Goal: Find specific page/section: Find specific page/section

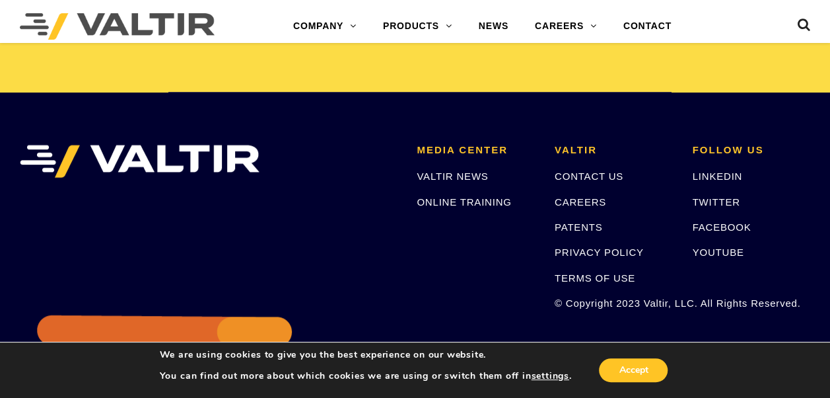
scroll to position [2775, 0]
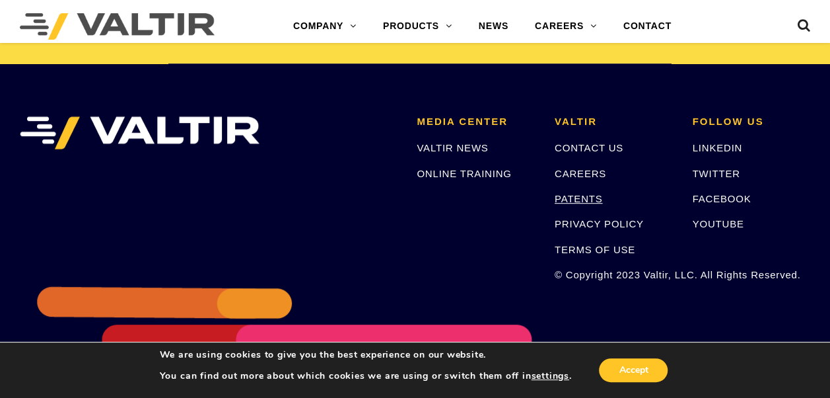
click at [568, 199] on link "PATENTS" at bounding box center [579, 198] width 48 height 11
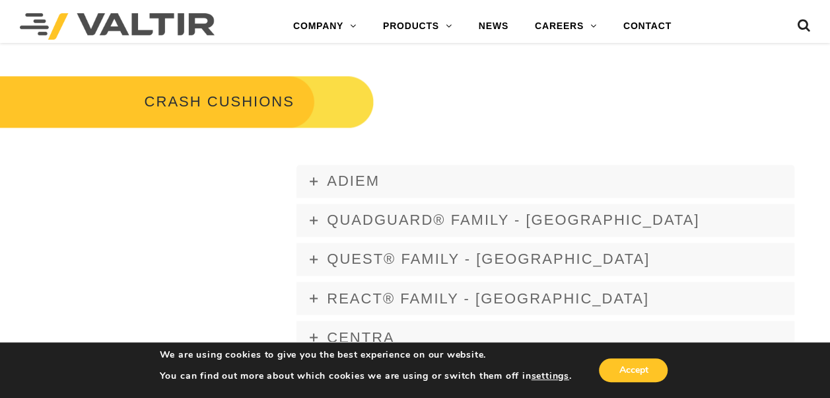
scroll to position [1057, 0]
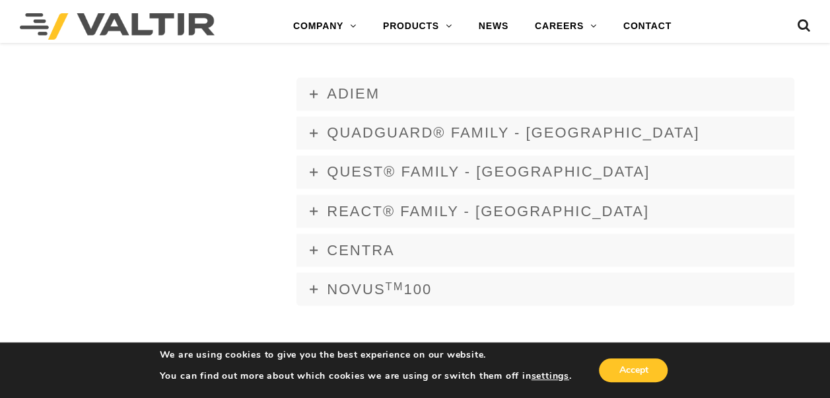
click at [435, 211] on span "REACT® FAMILY - USA" at bounding box center [488, 210] width 322 height 17
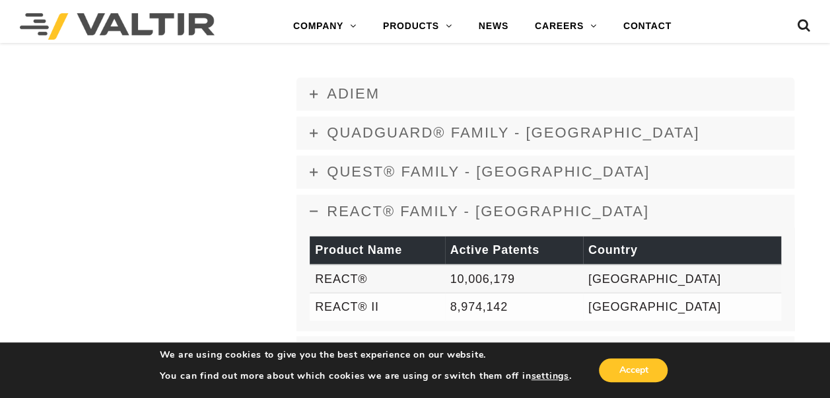
click at [435, 211] on span "REACT® FAMILY - USA" at bounding box center [488, 210] width 322 height 17
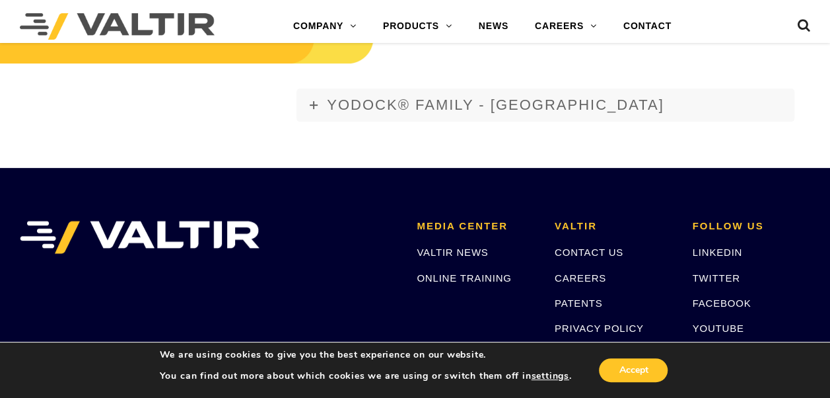
scroll to position [2775, 0]
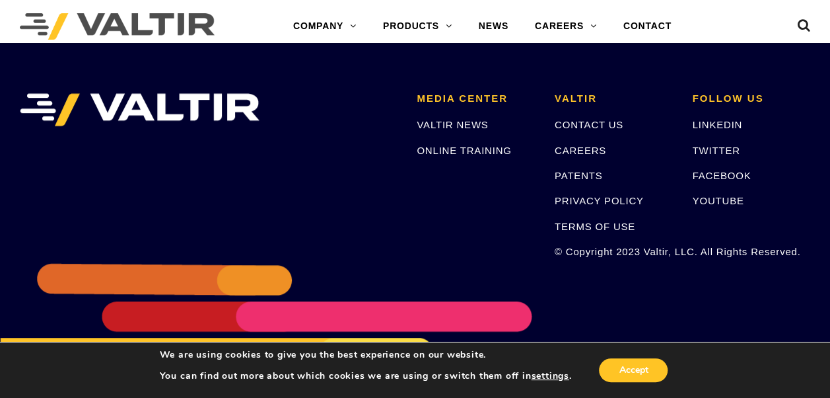
scroll to position [1057, 0]
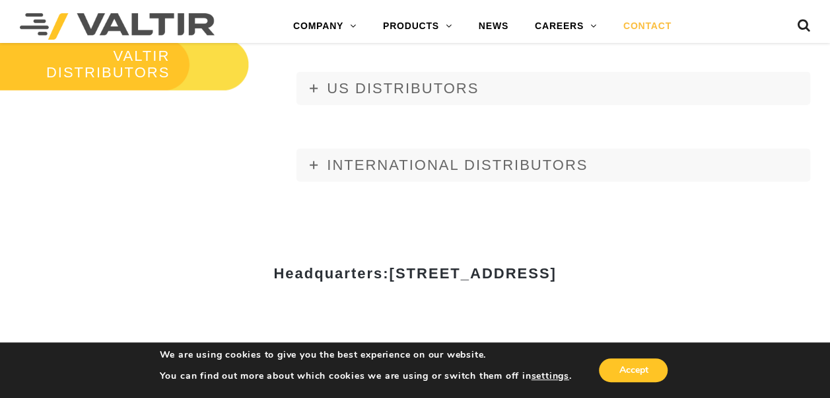
scroll to position [1520, 0]
click at [362, 91] on span "US DISTRIBUTORS" at bounding box center [403, 87] width 152 height 17
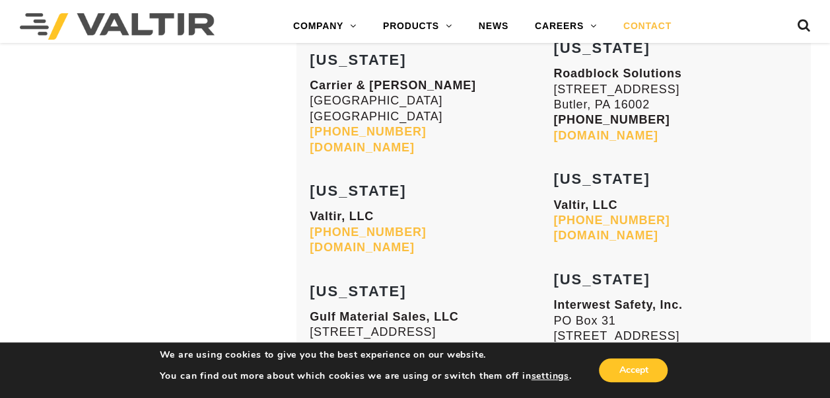
scroll to position [5418, 0]
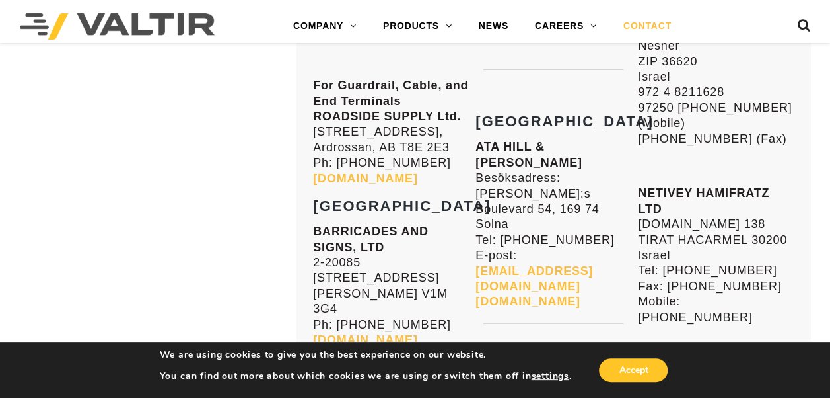
scroll to position [9051, 0]
